Goal: Task Accomplishment & Management: Use online tool/utility

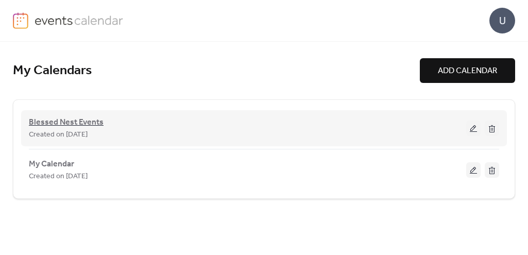
click at [68, 124] on span "Blessed Nest Events" at bounding box center [66, 123] width 75 height 12
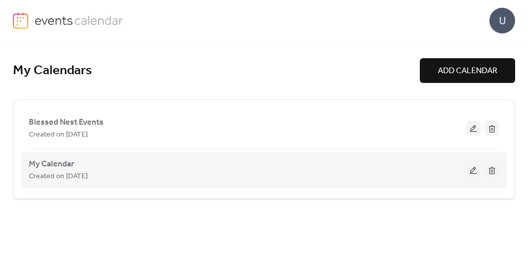
click at [491, 173] on button at bounding box center [492, 169] width 14 height 15
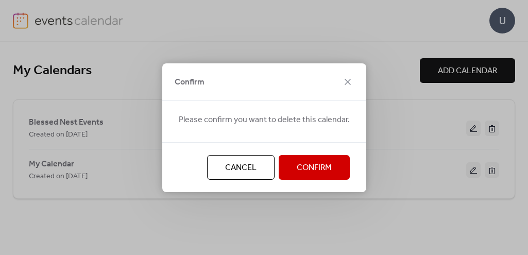
click at [318, 171] on span "Confirm" at bounding box center [314, 168] width 35 height 12
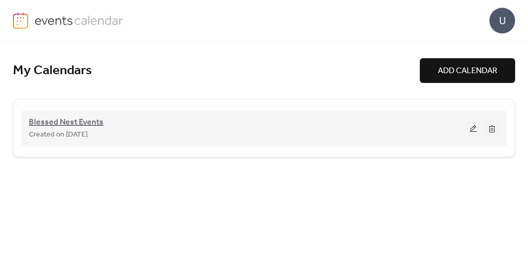
click at [80, 121] on span "Blessed Nest Events" at bounding box center [66, 123] width 75 height 12
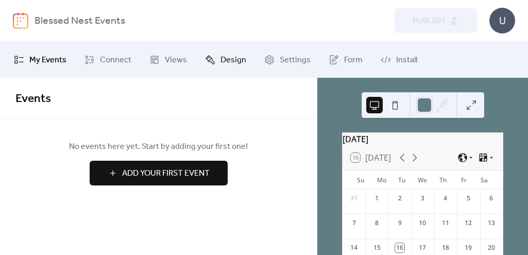
click at [228, 64] on span "Design" at bounding box center [234, 60] width 26 height 12
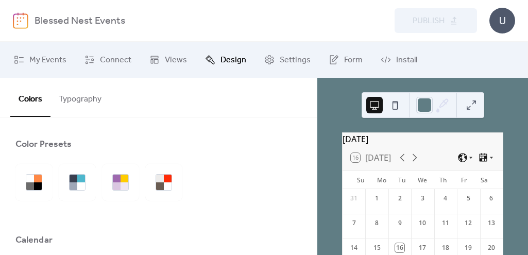
click at [227, 115] on div "Colors Typography" at bounding box center [158, 98] width 317 height 40
click at [288, 60] on span "Settings" at bounding box center [295, 60] width 31 height 12
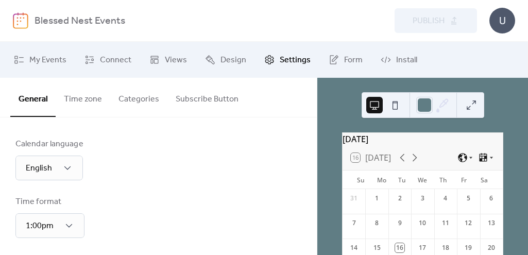
click at [80, 100] on button "Time zone" at bounding box center [83, 97] width 55 height 38
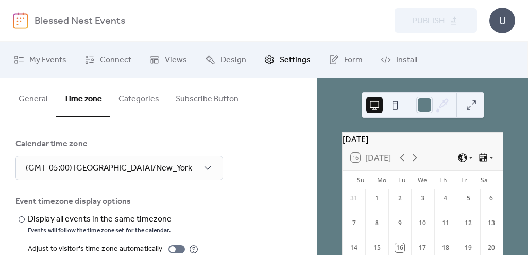
click at [133, 104] on button "Categories" at bounding box center [138, 97] width 57 height 38
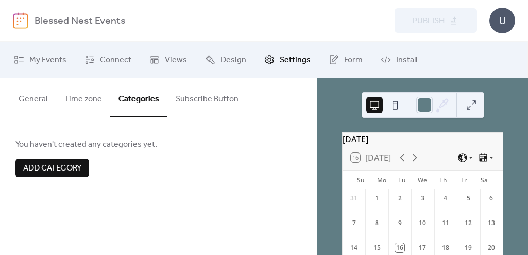
click at [211, 103] on button "Subscribe Button" at bounding box center [207, 97] width 79 height 38
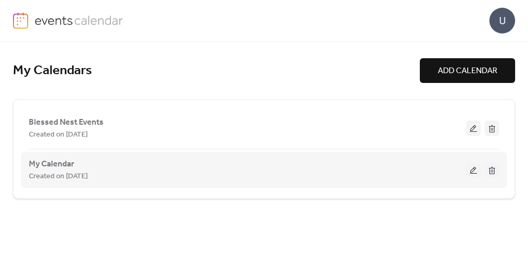
click at [494, 173] on button at bounding box center [492, 169] width 14 height 15
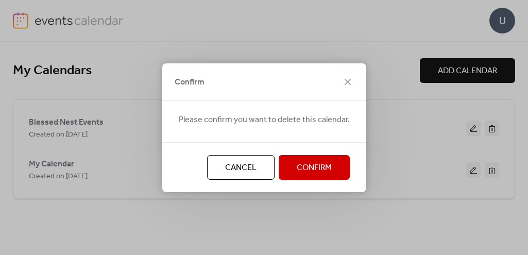
click at [305, 168] on span "Confirm" at bounding box center [314, 168] width 35 height 12
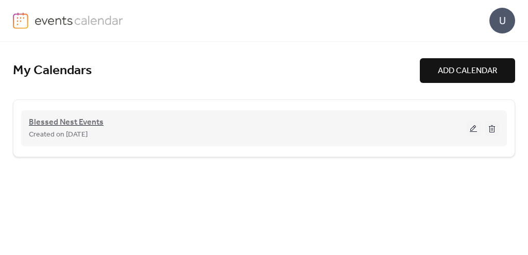
click at [85, 123] on span "Blessed Nest Events" at bounding box center [66, 123] width 75 height 12
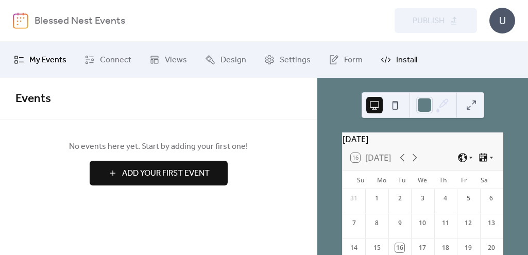
click at [403, 61] on span "Install" at bounding box center [406, 60] width 21 height 12
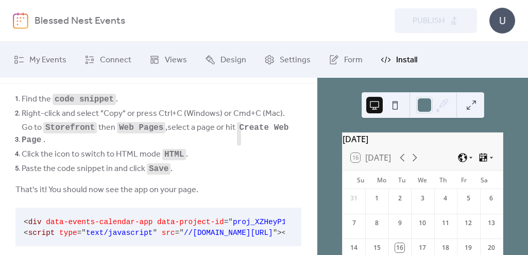
scroll to position [54, 0]
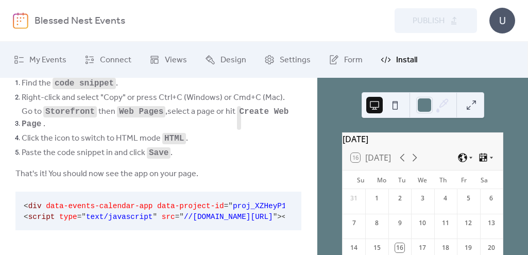
drag, startPoint x: 289, startPoint y: 213, endPoint x: 217, endPoint y: 213, distance: 72.2
click at [217, 213] on div "< div data-events-calendar-app data-project-id = " proj_XZHeyP1hhDG0sulkDeHtH "…" at bounding box center [158, 211] width 286 height 39
click at [22, 204] on pre "< div data-events-calendar-app data-project-id = " proj_XZHeyP1hhDG0sulkDeHtH "…" at bounding box center [150, 211] width 270 height 39
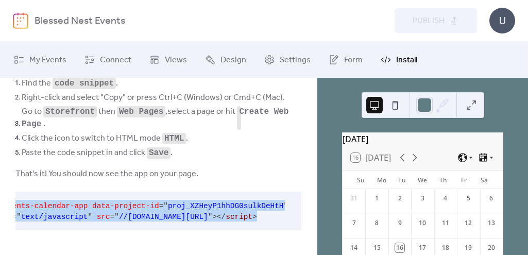
scroll to position [0, 84]
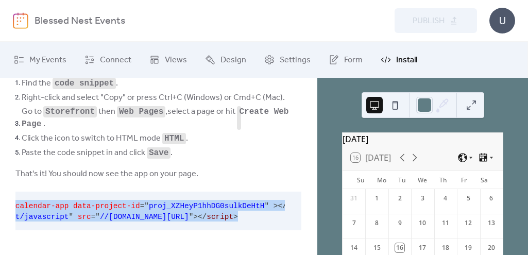
drag, startPoint x: 24, startPoint y: 204, endPoint x: 299, endPoint y: 220, distance: 274.7
click at [312, 218] on div "Find the code snippet . Right-click and select "Copy" or press Ctrl+C (Windows)…" at bounding box center [158, 155] width 317 height 159
copy code "< div data-events-calendar-app data-project-id = " proj_XZHeyP1hhDG0sulkDeHtH "…"
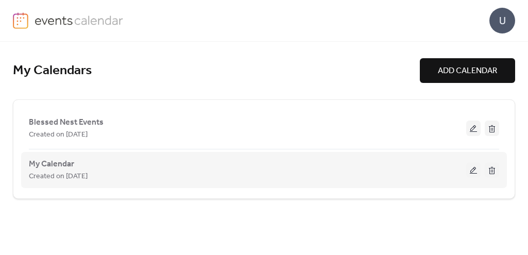
click at [494, 172] on button at bounding box center [492, 169] width 14 height 15
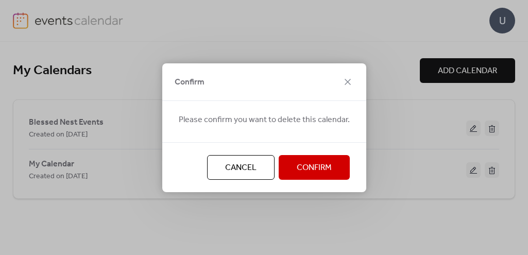
click at [322, 173] on span "Confirm" at bounding box center [314, 168] width 35 height 12
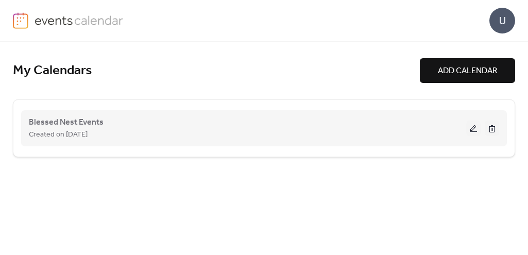
click at [473, 129] on button at bounding box center [474, 128] width 14 height 15
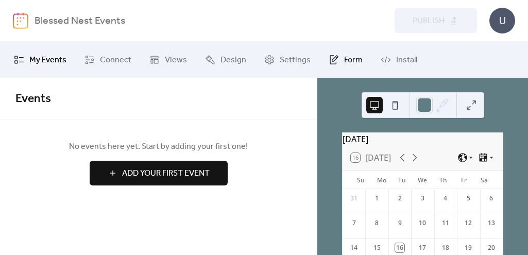
click at [344, 63] on span "Form" at bounding box center [353, 60] width 19 height 12
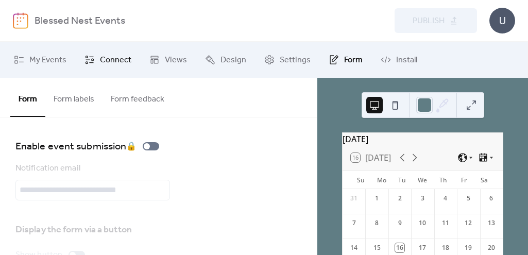
click at [113, 61] on span "Connect" at bounding box center [115, 60] width 31 height 12
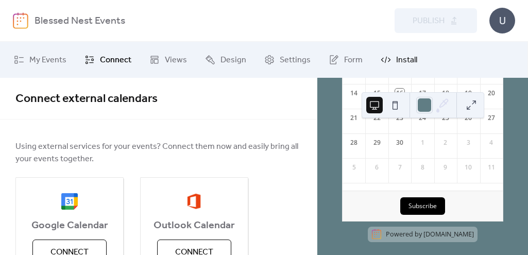
click at [396, 58] on span "Install" at bounding box center [406, 60] width 21 height 12
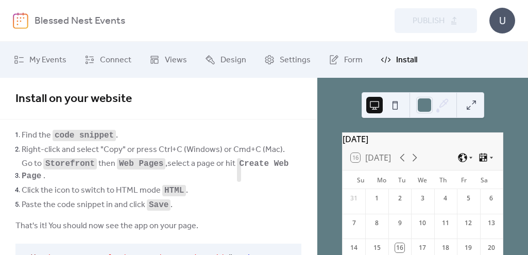
drag, startPoint x: 501, startPoint y: 119, endPoint x: 509, endPoint y: 131, distance: 15.3
click at [509, 131] on div "September 2025 16 Today Su Mo Tu We Th Fr Sa 31 1 2 3 4 5 6 7 8 9 10 11 12 13 1…" at bounding box center [423, 166] width 211 height 177
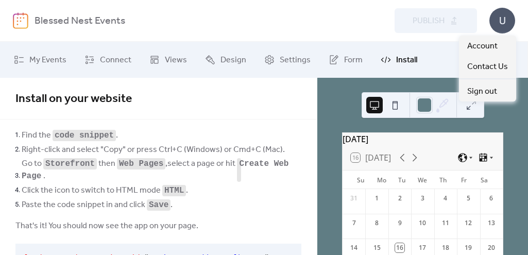
drag, startPoint x: 504, startPoint y: 21, endPoint x: 519, endPoint y: 31, distance: 17.9
click at [519, 31] on div "Blessed Nest Events Preview Publish U" at bounding box center [264, 21] width 528 height 42
click at [505, 24] on div "U" at bounding box center [503, 21] width 26 height 26
click at [266, 24] on div "Preview Publish" at bounding box center [370, 20] width 214 height 25
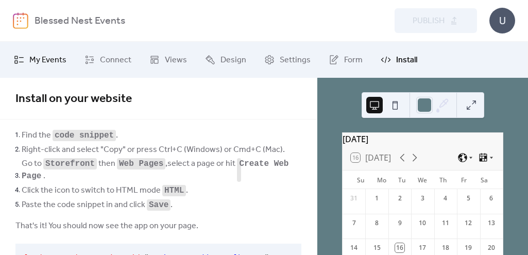
click at [42, 61] on span "My Events" at bounding box center [47, 60] width 37 height 12
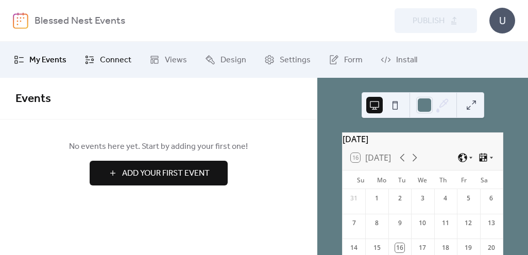
click at [108, 59] on span "Connect" at bounding box center [115, 60] width 31 height 12
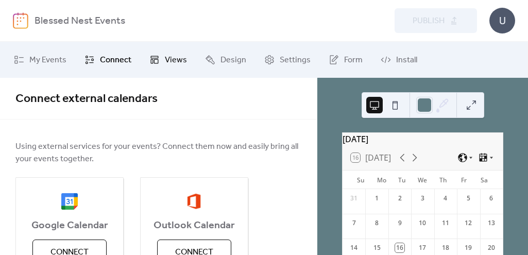
click at [172, 61] on span "Views" at bounding box center [176, 60] width 22 height 12
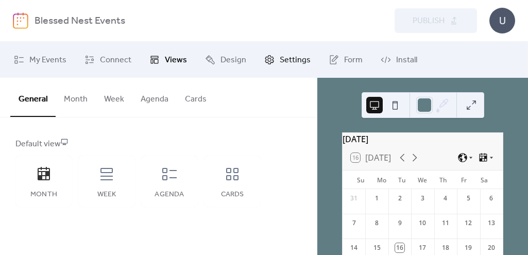
click at [297, 63] on span "Settings" at bounding box center [295, 60] width 31 height 12
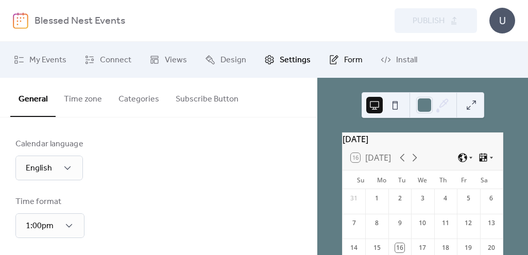
click at [350, 63] on span "Form" at bounding box center [353, 60] width 19 height 12
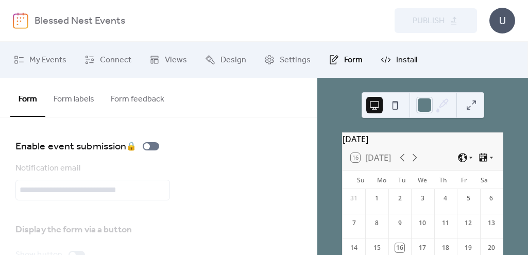
click at [397, 63] on span "Install" at bounding box center [406, 60] width 21 height 12
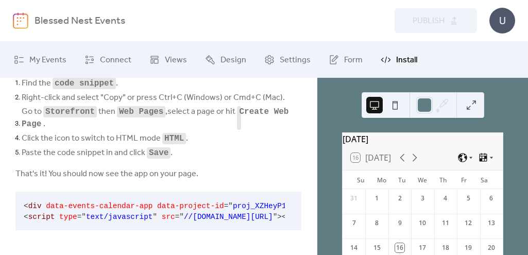
scroll to position [54, 0]
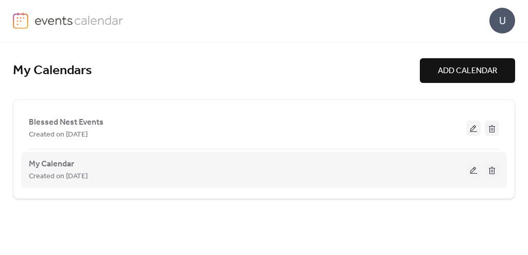
click at [494, 172] on button at bounding box center [492, 169] width 14 height 15
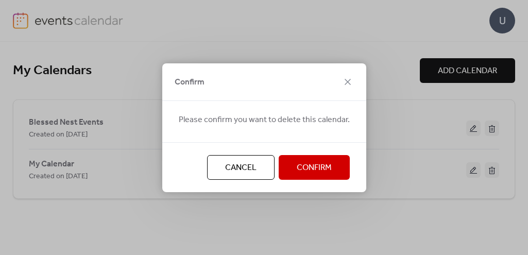
click at [327, 174] on span "Confirm" at bounding box center [314, 168] width 35 height 12
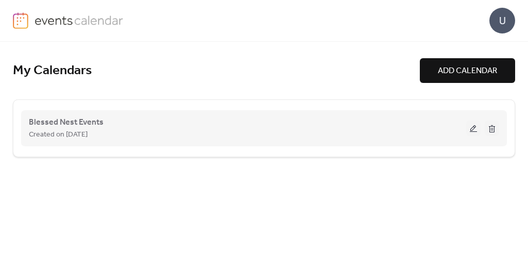
click at [477, 130] on button at bounding box center [474, 128] width 14 height 15
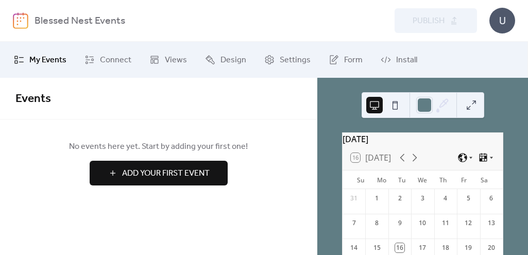
click at [504, 19] on div "U" at bounding box center [503, 21] width 26 height 26
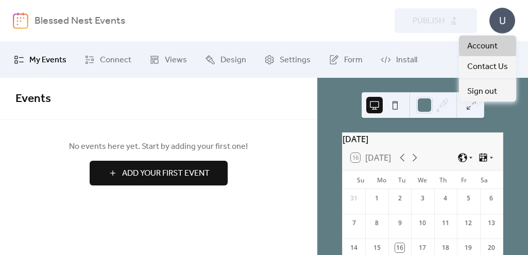
click at [486, 47] on span "Account" at bounding box center [483, 46] width 30 height 12
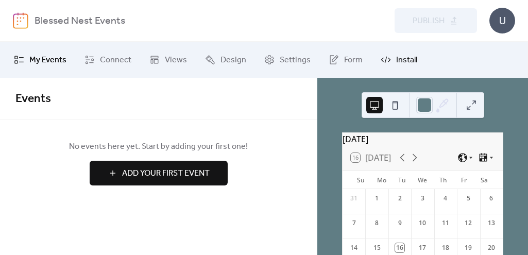
click at [398, 61] on span "Install" at bounding box center [406, 60] width 21 height 12
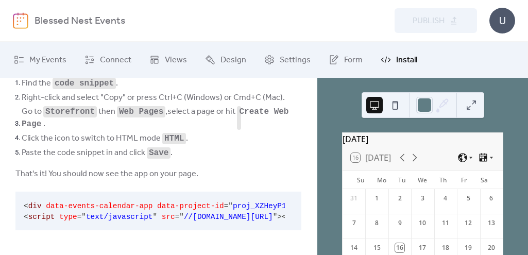
scroll to position [0, 84]
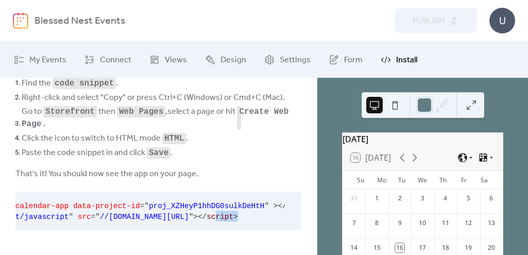
drag, startPoint x: 272, startPoint y: 223, endPoint x: 246, endPoint y: 228, distance: 25.8
click at [246, 228] on pre "< div data-events-calendar-app data-project-id = " proj_XZHeyP1hhDG0sulkDeHtH "…" at bounding box center [150, 211] width 270 height 39
click at [285, 221] on div "< div data-events-calendar-app data-project-id = " proj_XZHeyP1hhDG0sulkDeHtH "…" at bounding box center [158, 211] width 286 height 39
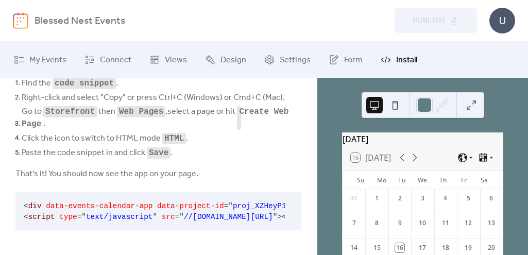
scroll to position [0, 0]
